Goal: Check status: Check status

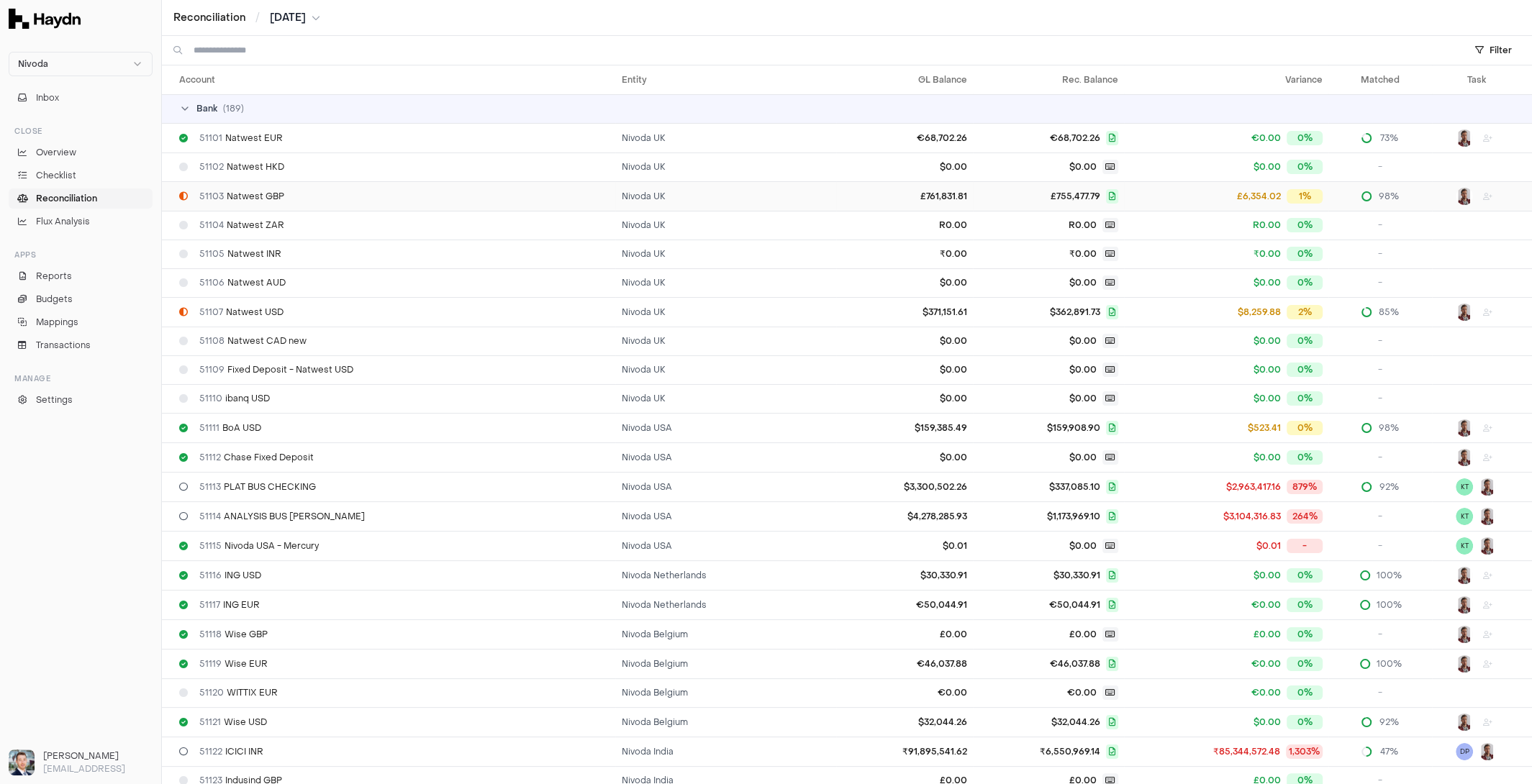
click at [335, 195] on div "51103 Natwest GBP" at bounding box center [393, 196] width 430 height 11
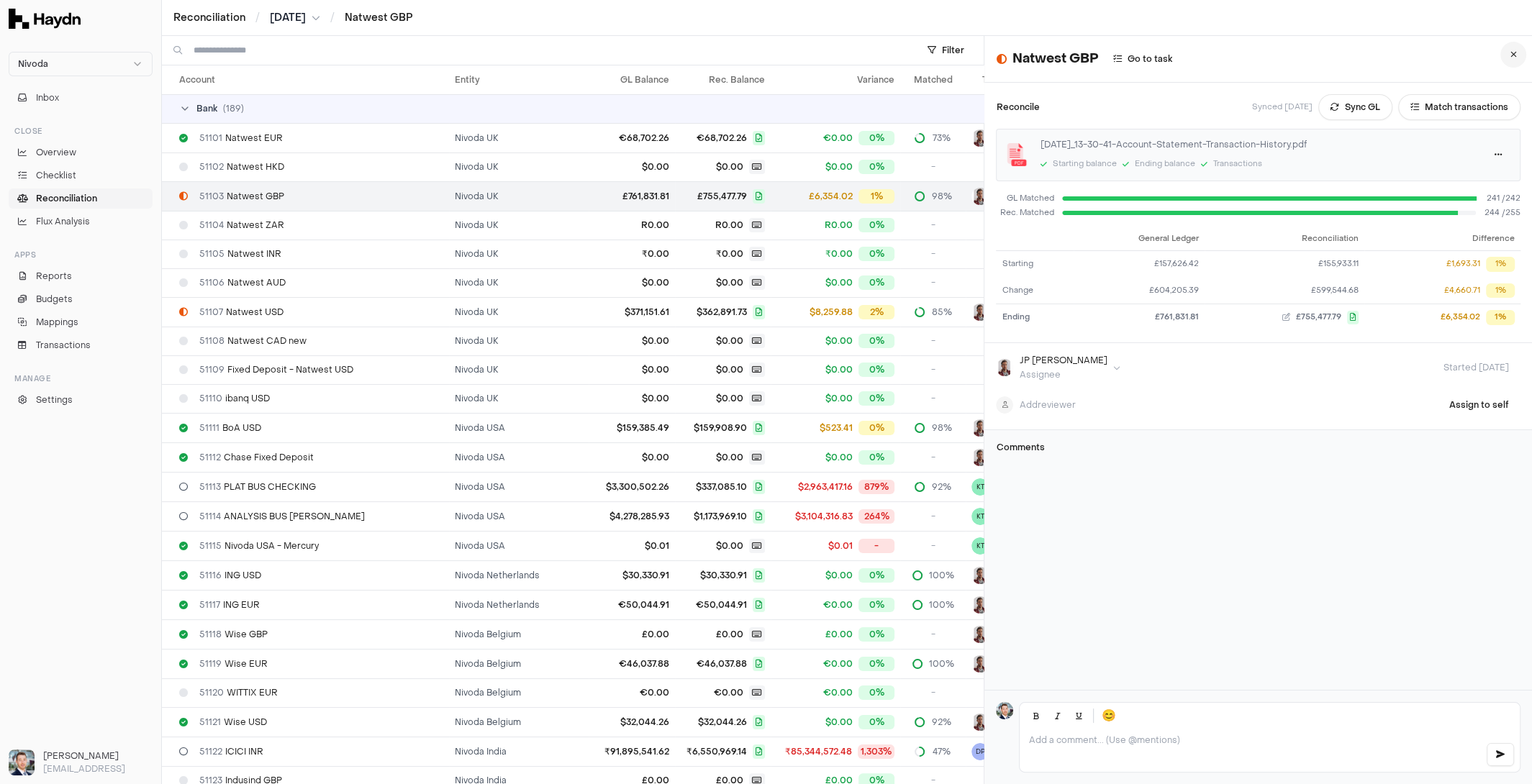
click at [1513, 52] on icon at bounding box center [1513, 55] width 6 height 9
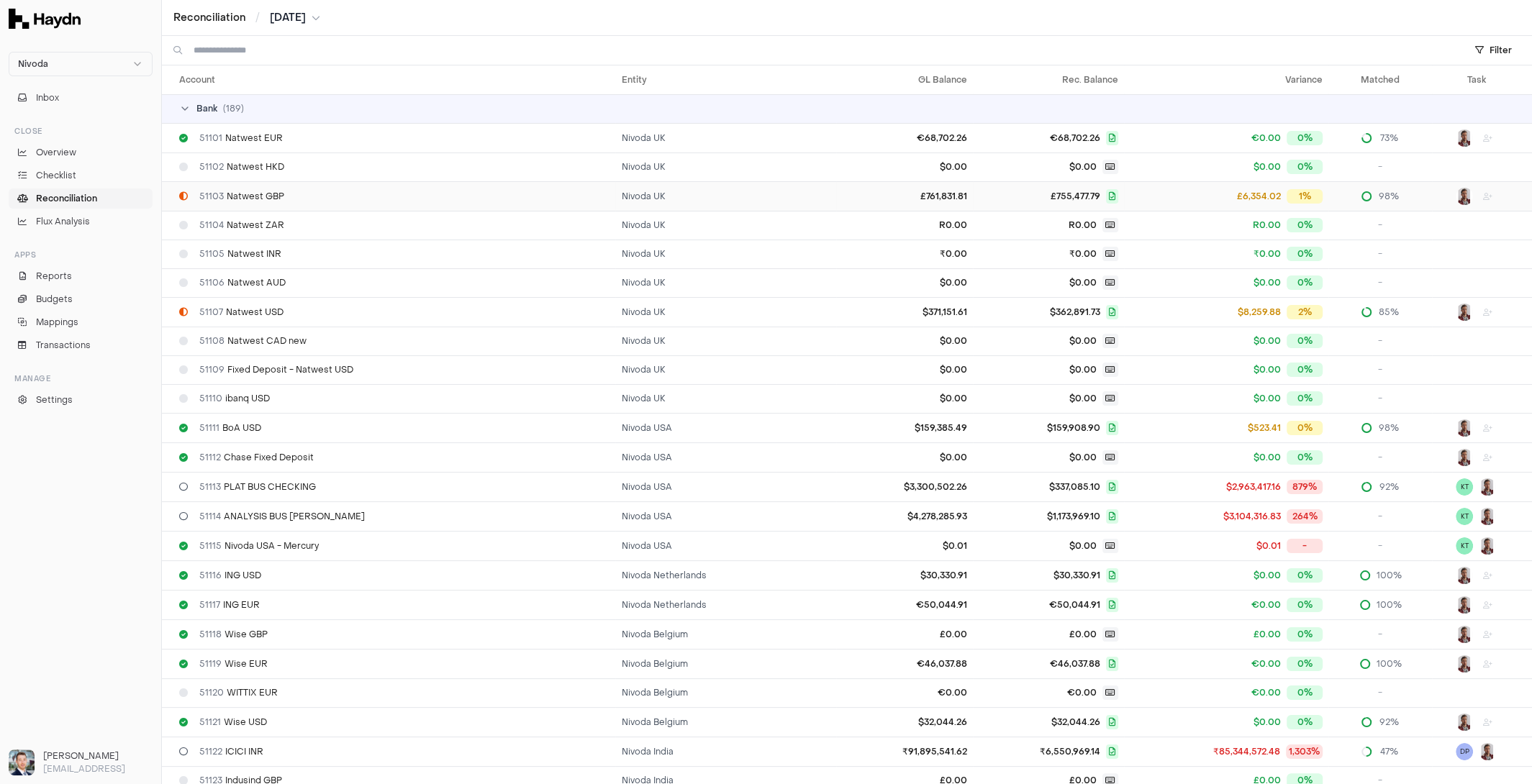
click at [589, 191] on div "51103 Natwest GBP" at bounding box center [393, 196] width 430 height 11
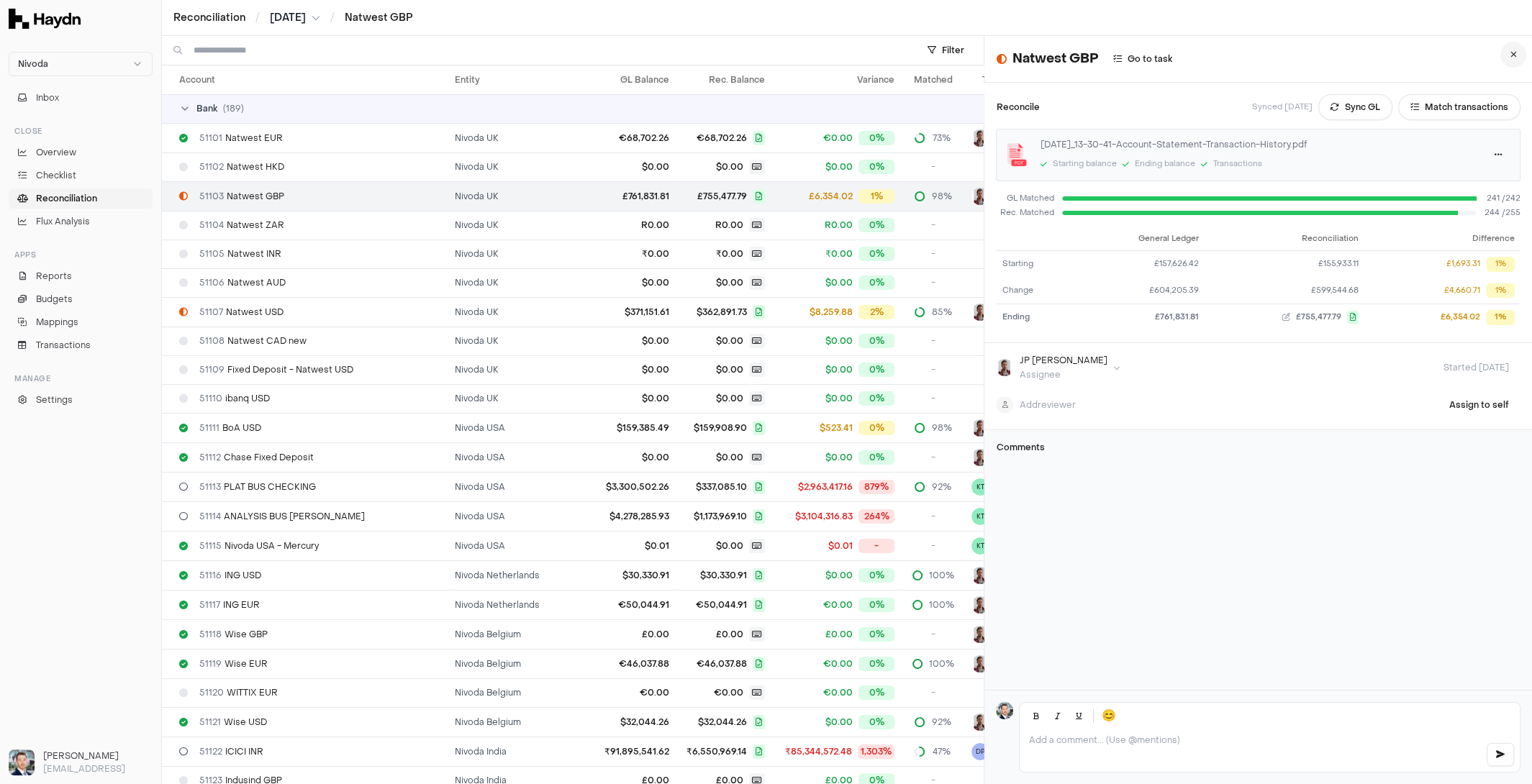
click at [1520, 58] on button at bounding box center [1514, 55] width 26 height 26
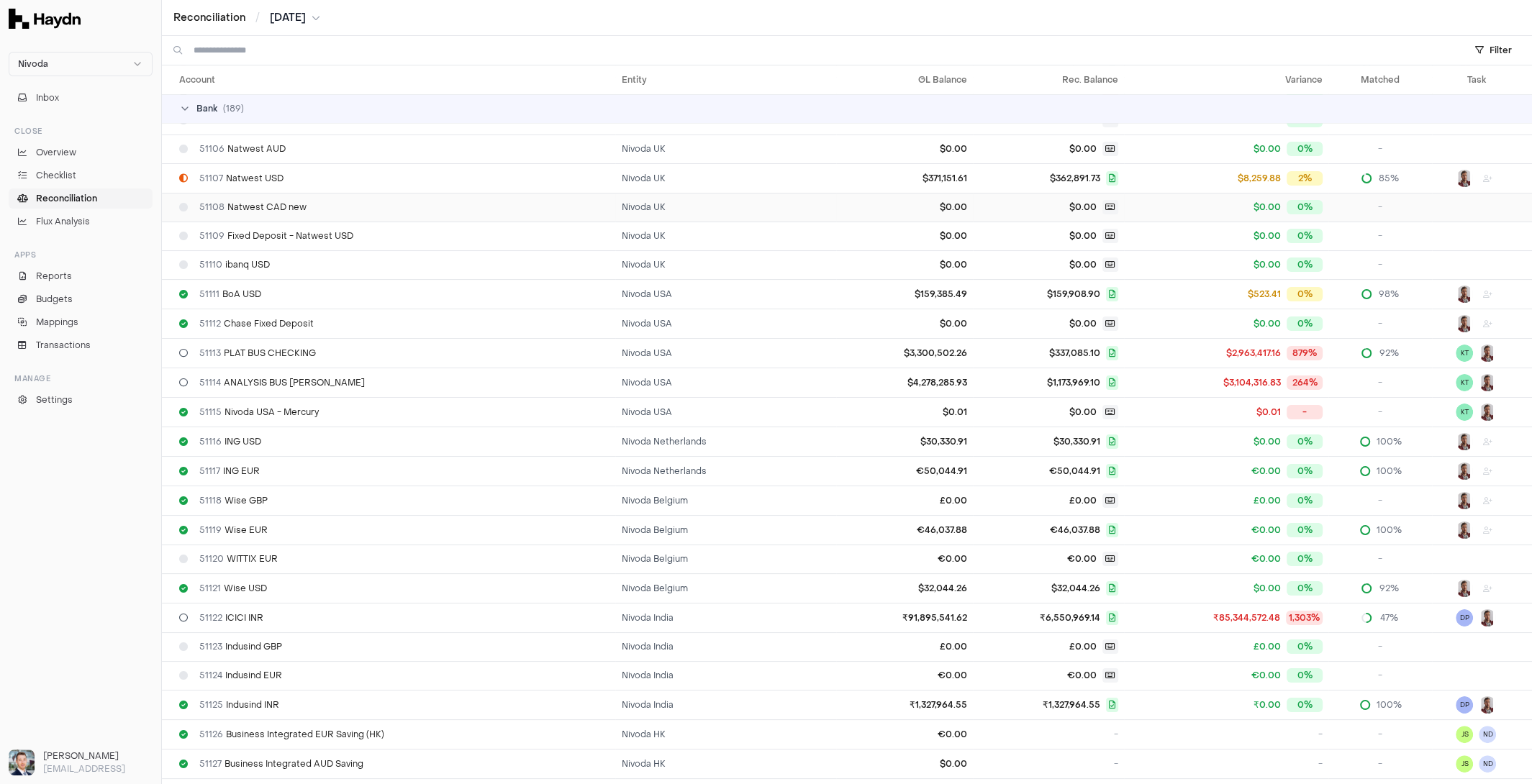
scroll to position [138, 0]
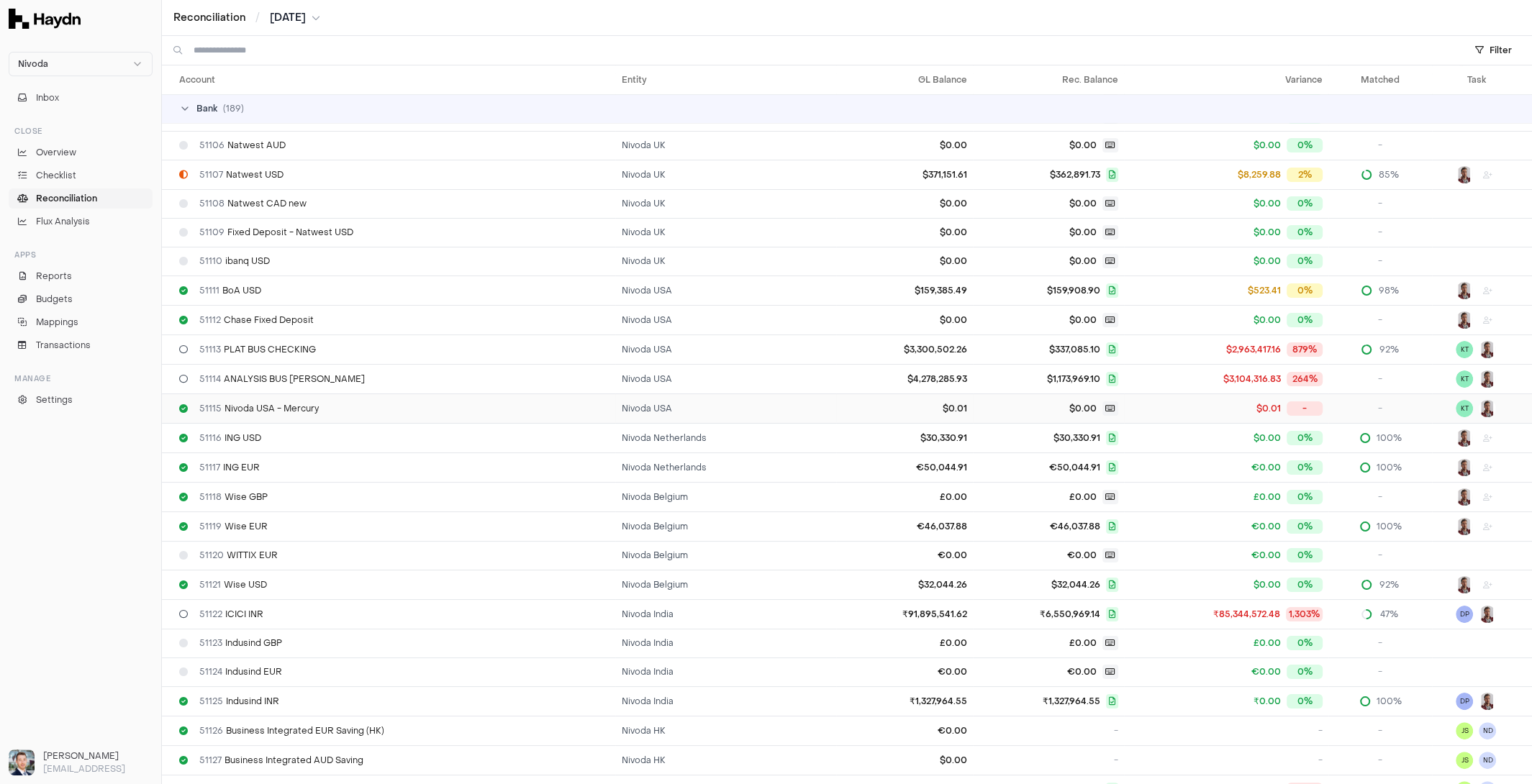
click at [760, 410] on td "Nivoda USA" at bounding box center [725, 408] width 221 height 30
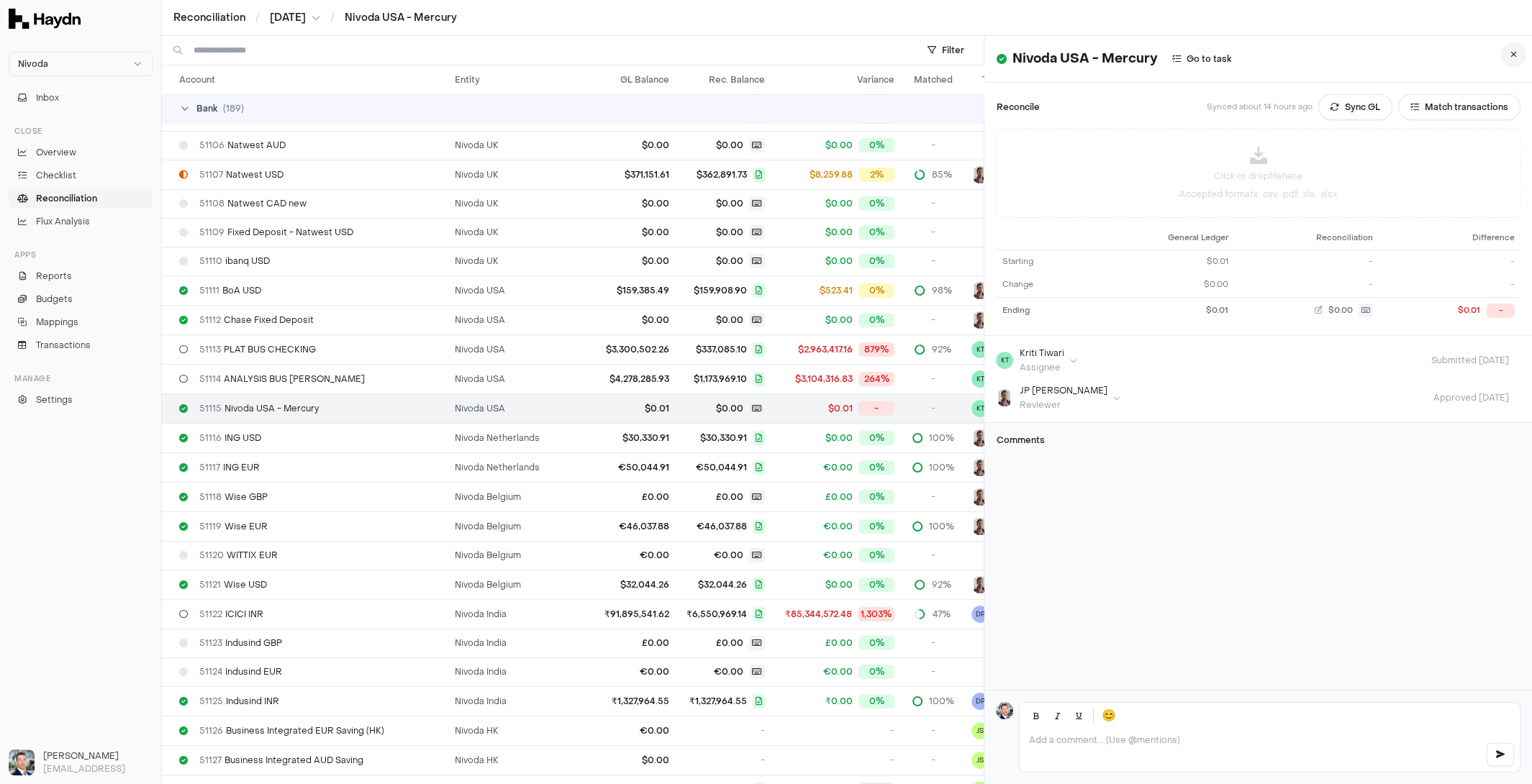
click at [1517, 56] on button at bounding box center [1514, 55] width 26 height 26
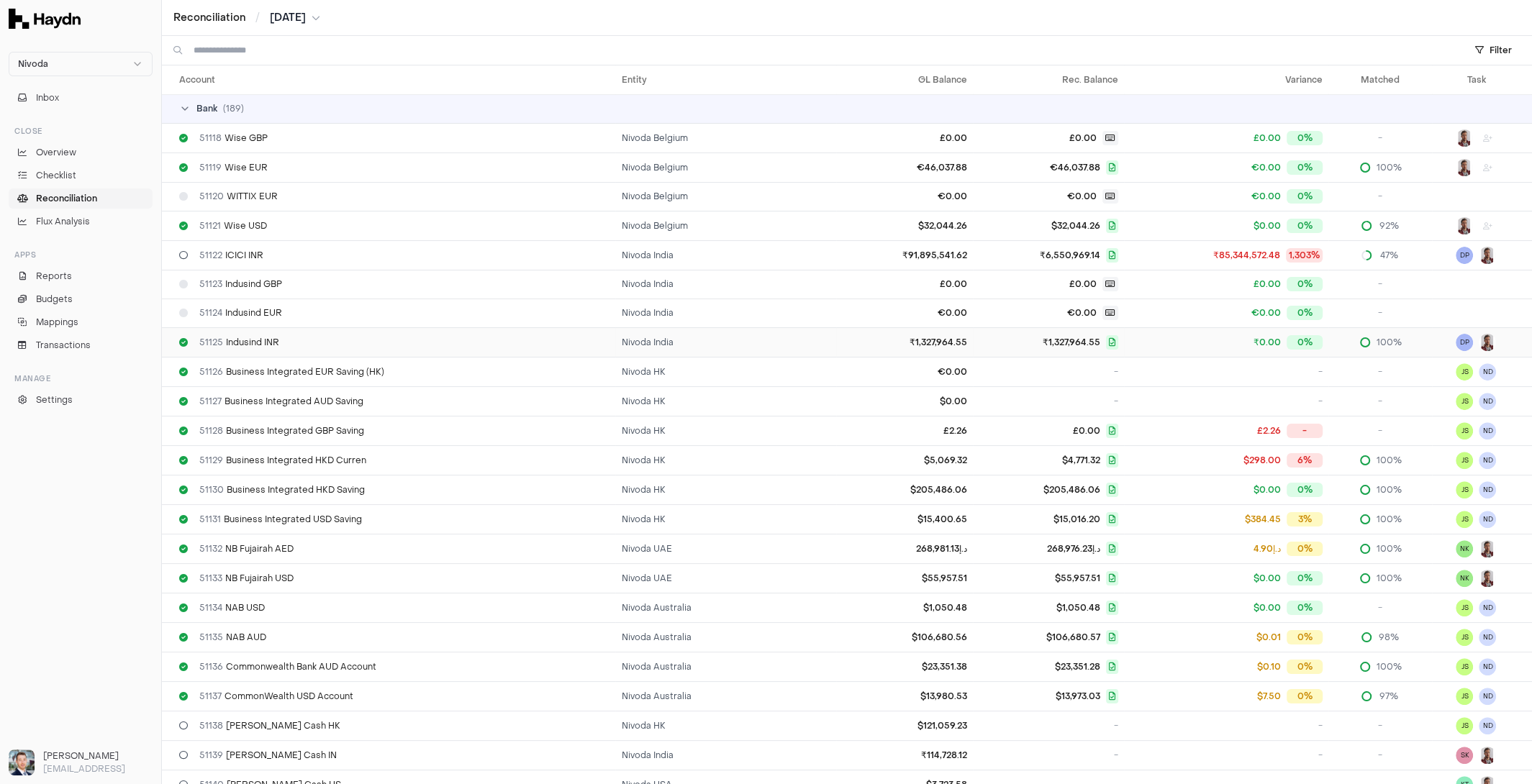
scroll to position [542, 0]
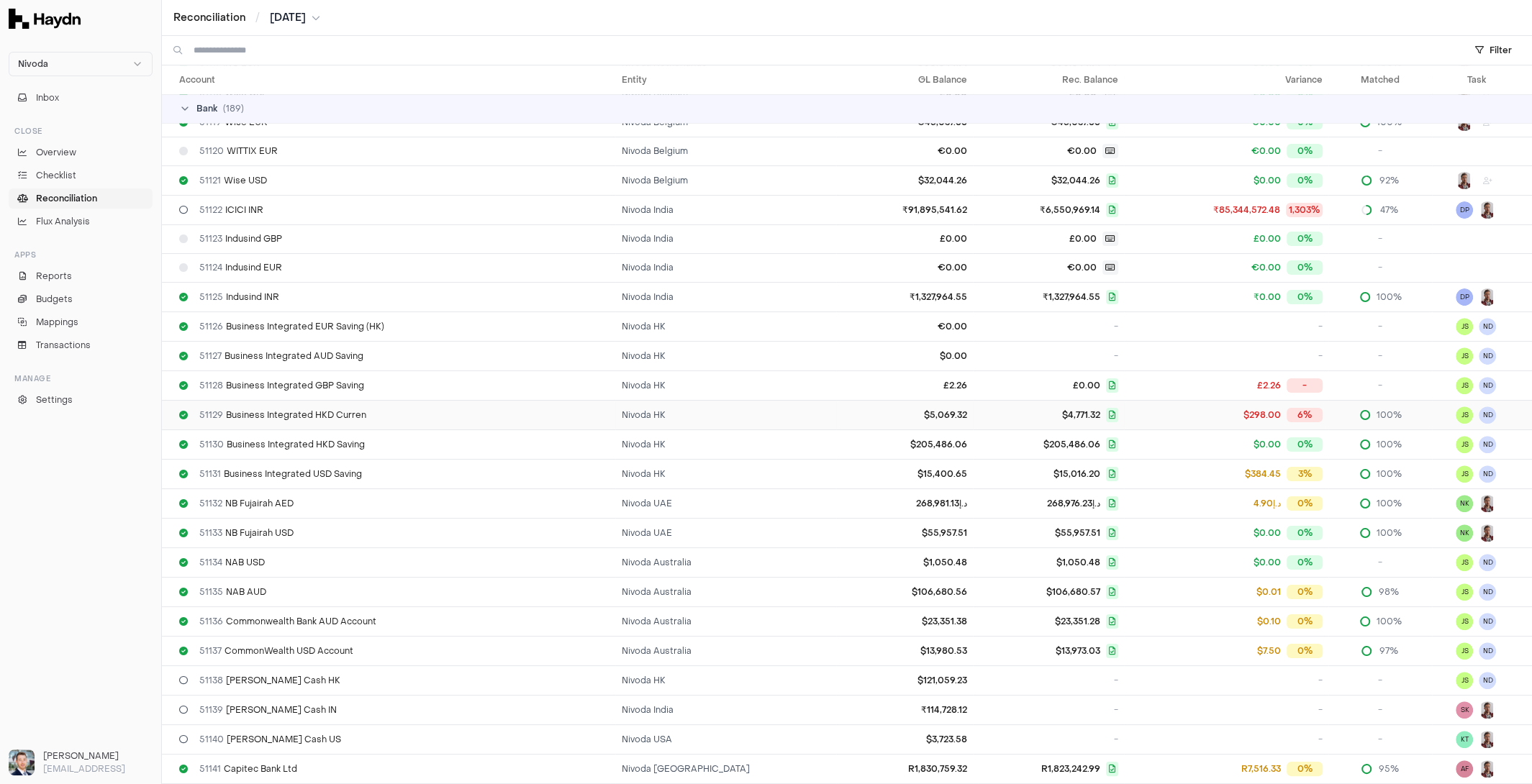
click at [631, 405] on td "Nivoda HK" at bounding box center [725, 415] width 221 height 30
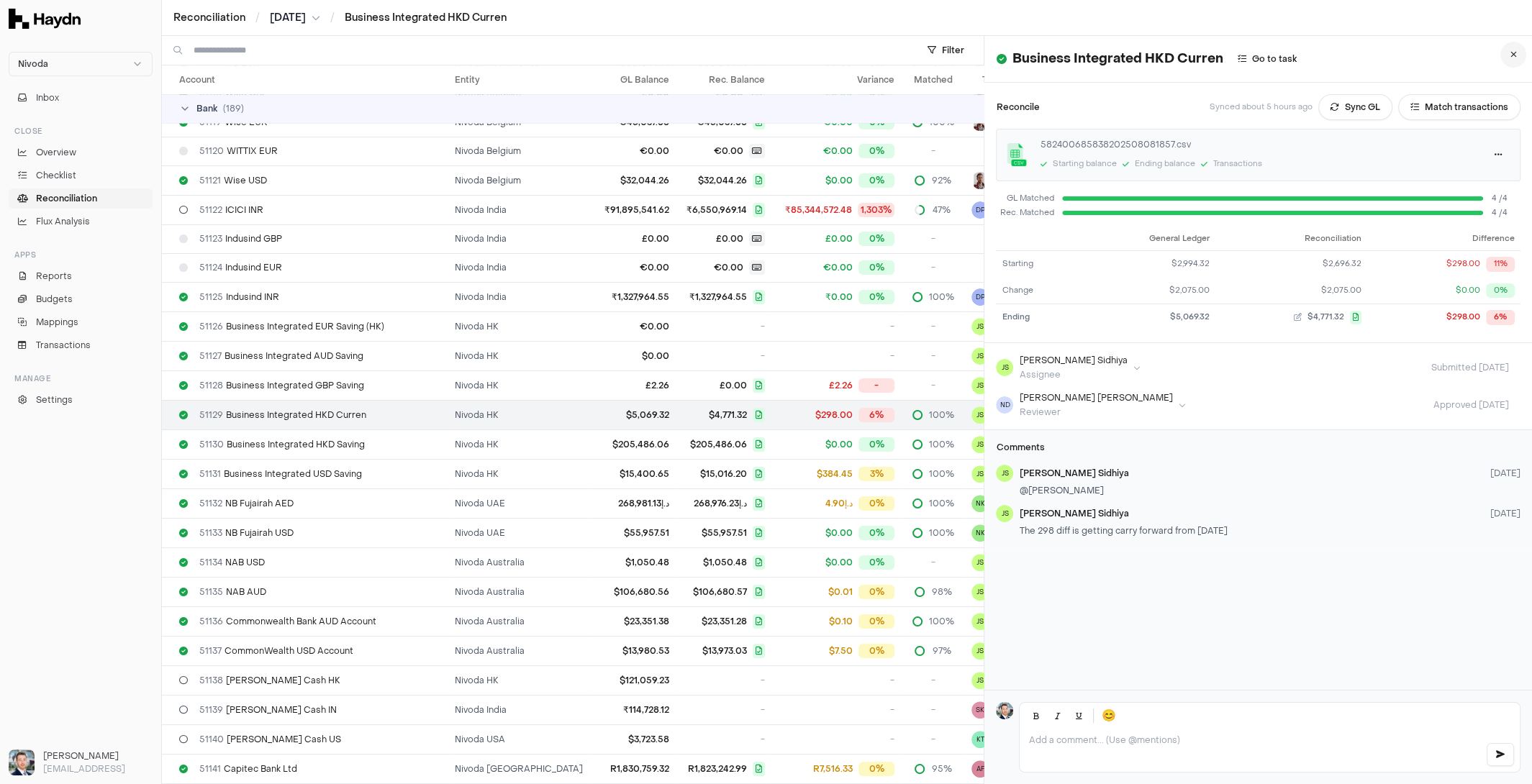
click at [1518, 55] on button at bounding box center [1514, 55] width 26 height 26
